Goal: Find specific page/section: Find specific page/section

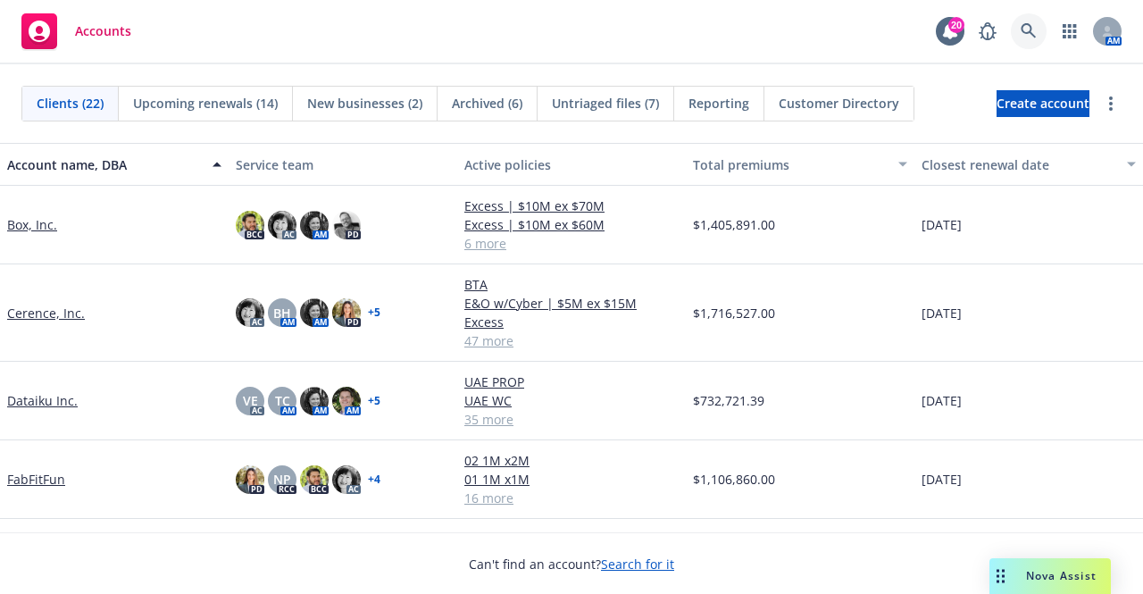
click at [1025, 28] on icon at bounding box center [1029, 31] width 16 height 16
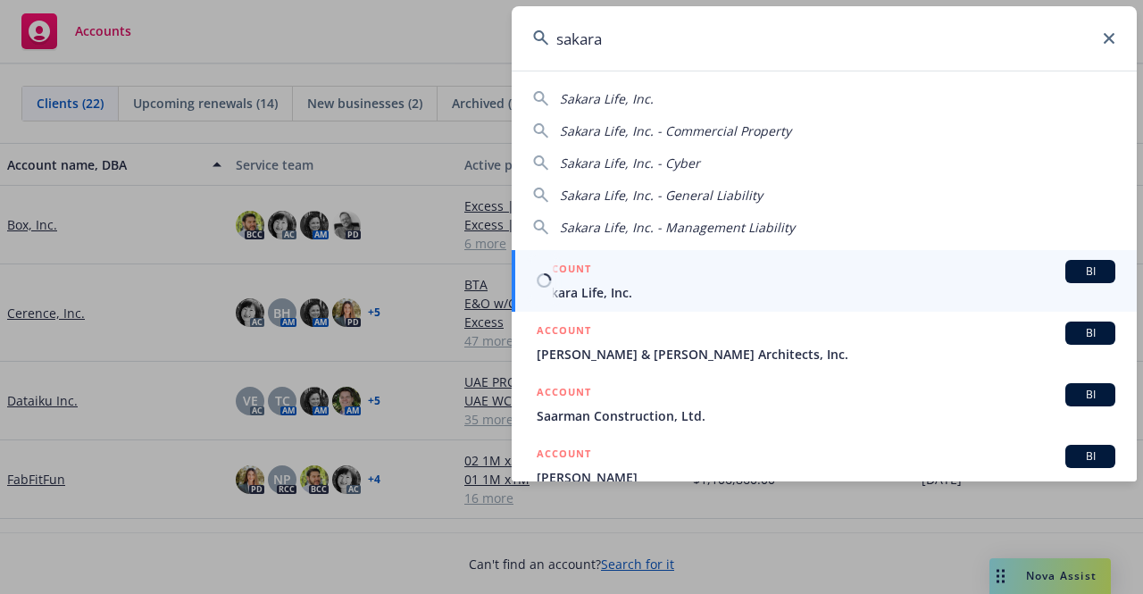
type input "sakara"
click at [670, 288] on span "Sakara Life, Inc." at bounding box center [826, 292] width 579 height 19
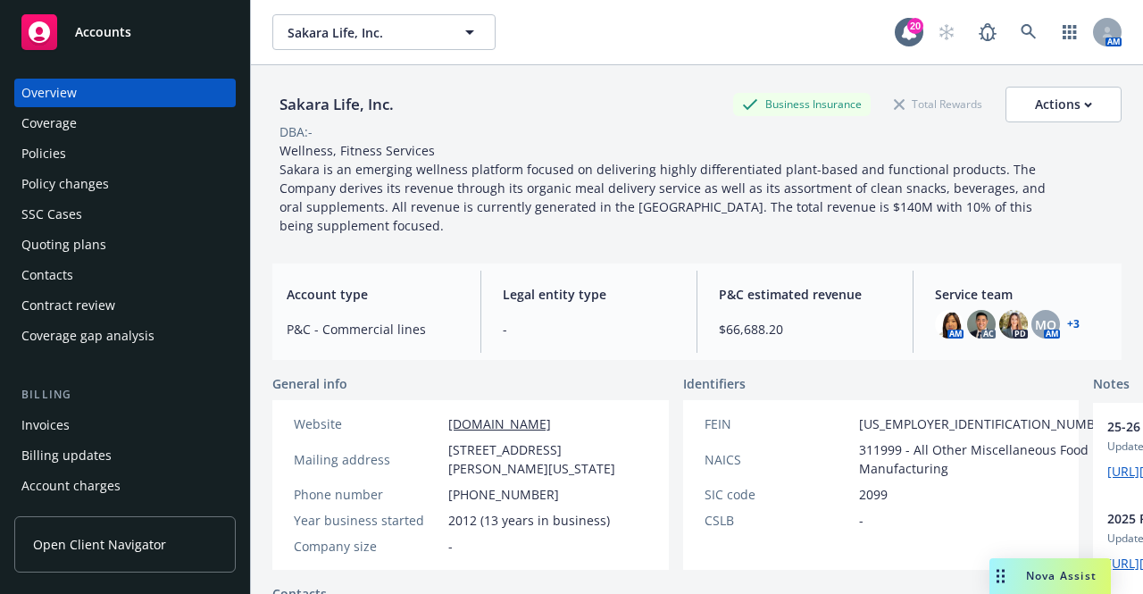
click at [55, 160] on div "Policies" at bounding box center [43, 153] width 45 height 29
